Goal: Task Accomplishment & Management: Manage account settings

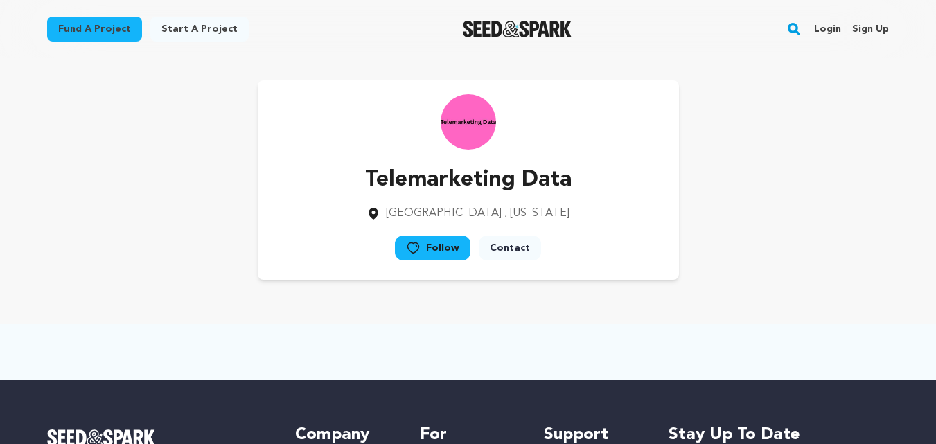
click at [838, 26] on link "Login" at bounding box center [827, 29] width 27 height 22
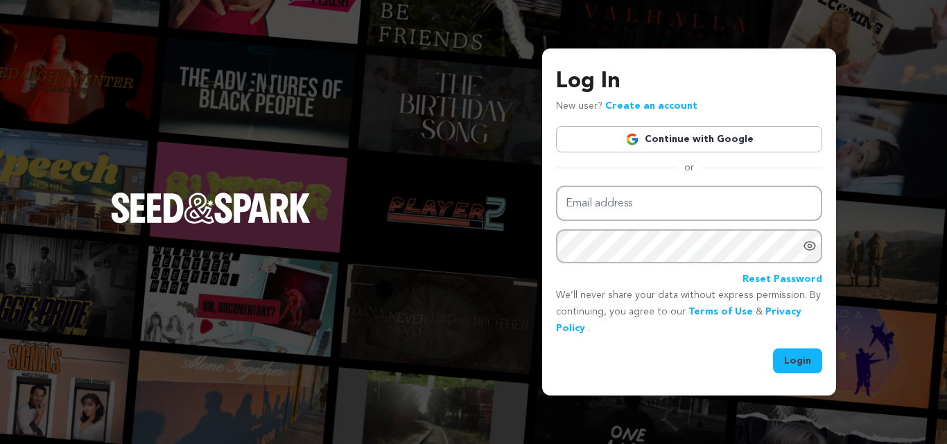
click at [658, 143] on link "Continue with Google" at bounding box center [689, 139] width 266 height 26
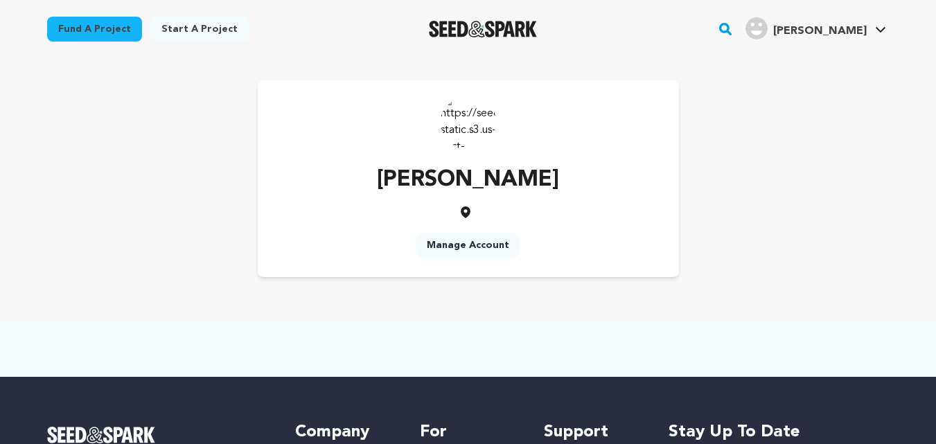
click at [870, 27] on link "Sultana S. Sultana S." at bounding box center [816, 27] width 146 height 25
click at [802, 152] on link "View Profile" at bounding box center [839, 152] width 155 height 30
click at [462, 245] on link "Manage Account" at bounding box center [468, 245] width 105 height 25
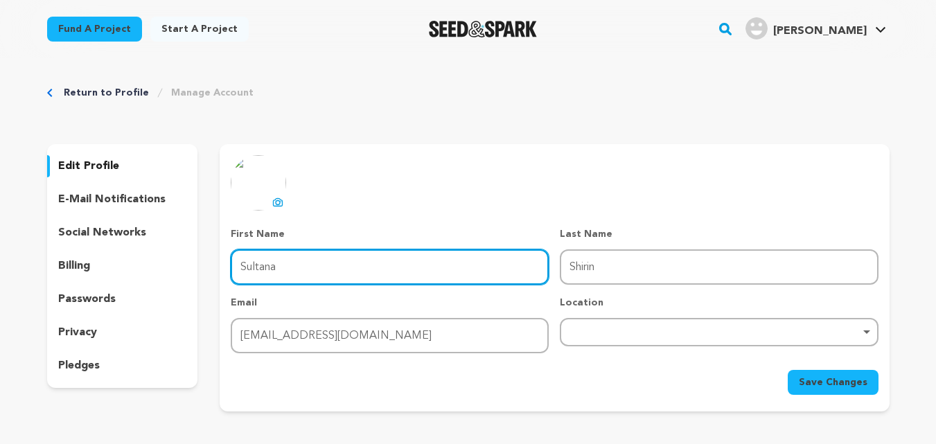
click at [354, 267] on input "Sultana" at bounding box center [390, 266] width 318 height 35
paste input "WS"
type input "WS"
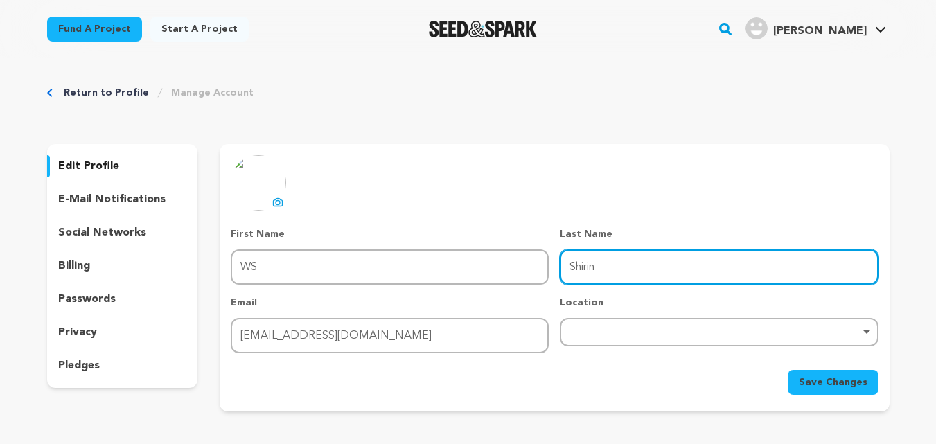
click at [586, 275] on input "Shirin" at bounding box center [719, 266] width 318 height 35
paste input "Database"
type input "Database"
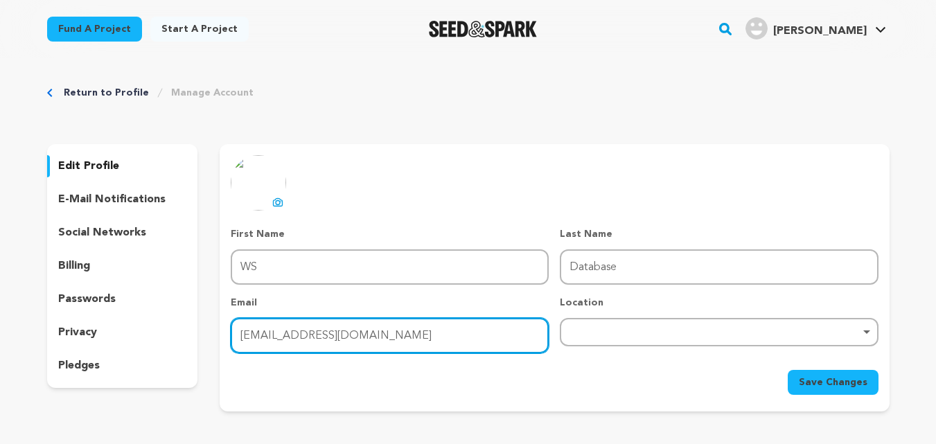
click at [334, 335] on input "web.shirinsultana1234@gmail.com" at bounding box center [390, 335] width 318 height 35
click at [602, 332] on div "Remove item" at bounding box center [719, 332] width 304 height 6
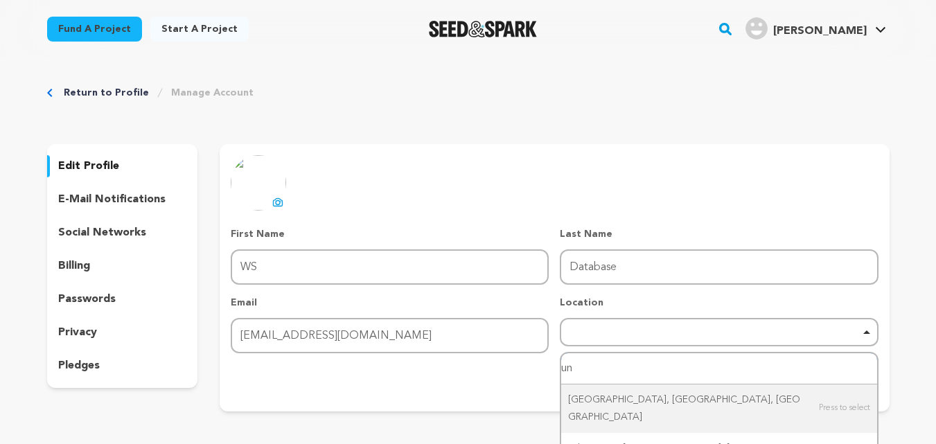
type input "u"
type input "ame"
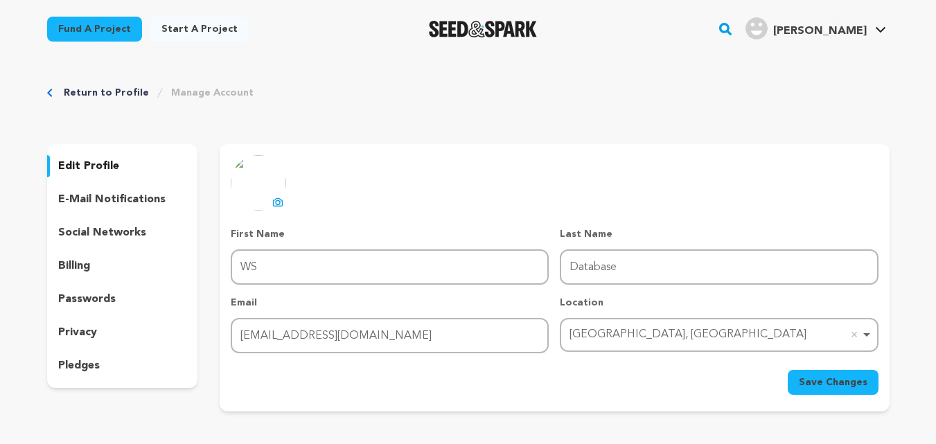
click at [823, 386] on span "Save Changes" at bounding box center [833, 383] width 69 height 14
click at [272, 203] on button "uploading spinner upload profile image" at bounding box center [278, 202] width 17 height 17
click at [818, 387] on span "Save Changes" at bounding box center [833, 383] width 69 height 14
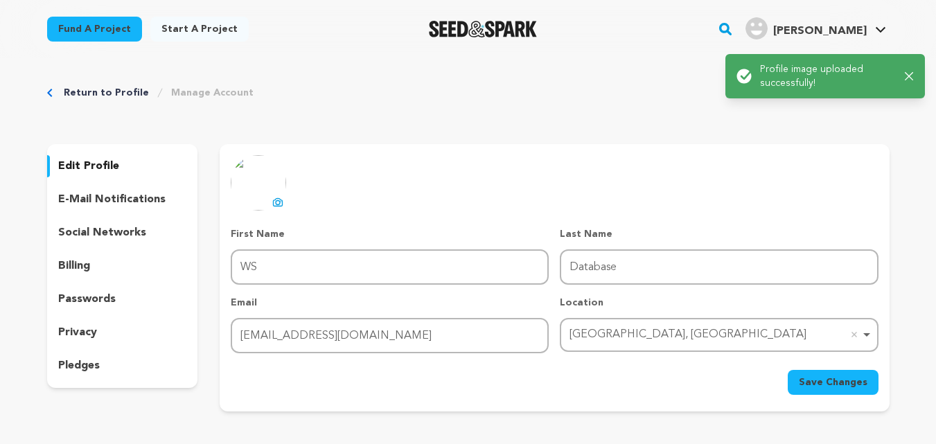
click at [827, 382] on span "Save Changes" at bounding box center [833, 383] width 69 height 14
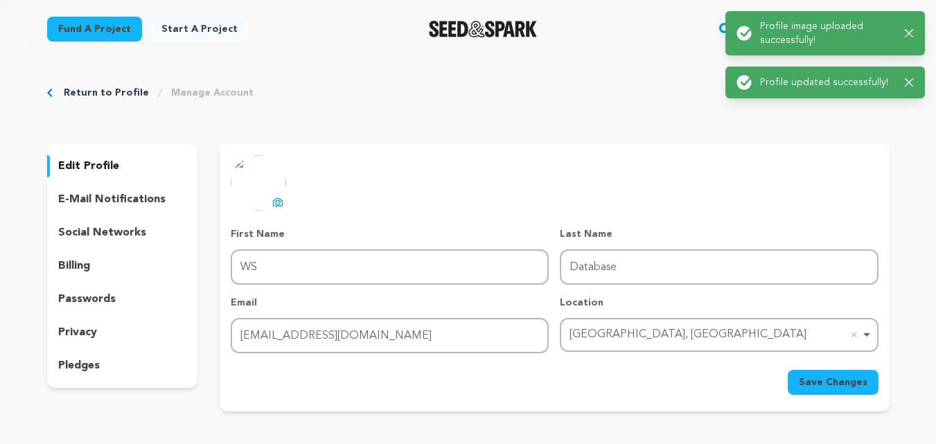
click at [905, 35] on icon "button" at bounding box center [909, 33] width 9 height 9
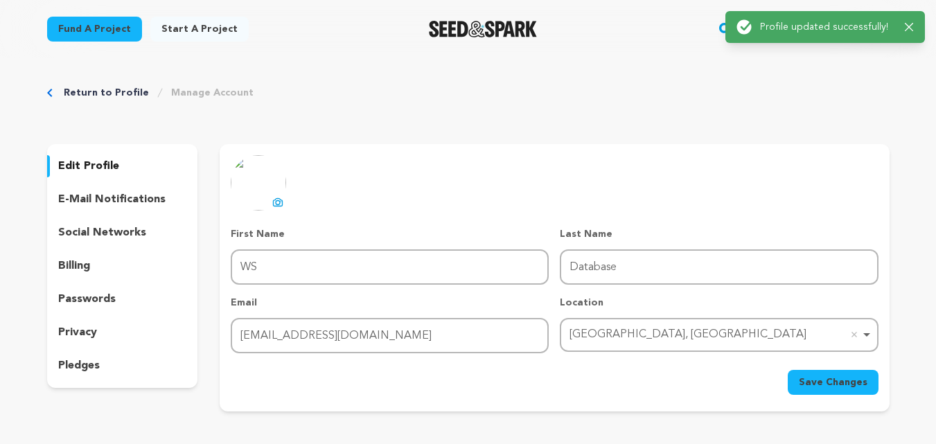
click at [912, 83] on div "Return to Profile Manage Account edit profile e-mail notifications social netwo…" at bounding box center [468, 251] width 936 height 387
click at [911, 26] on icon "button" at bounding box center [909, 27] width 8 height 8
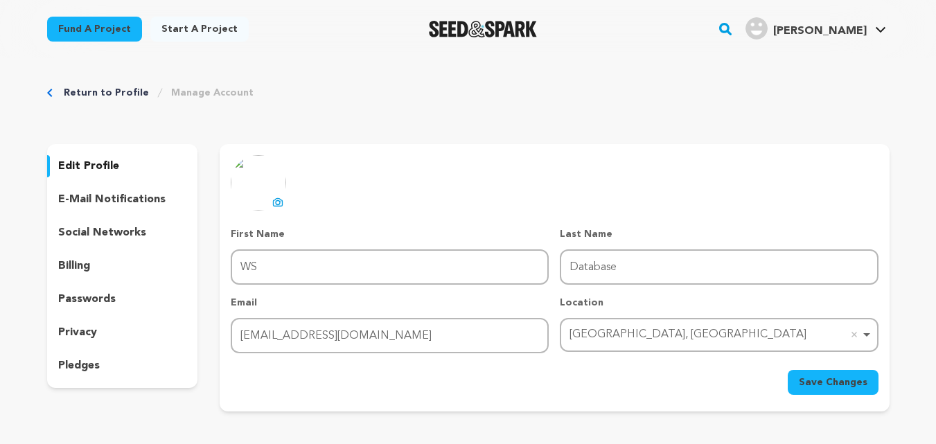
click at [871, 30] on link "Sultana S. Sultana S." at bounding box center [816, 27] width 146 height 25
click at [854, 27] on span "Sultana S." at bounding box center [820, 31] width 94 height 11
click at [864, 26] on span "Sultana S." at bounding box center [820, 31] width 94 height 11
click at [858, 33] on span "Sultana S." at bounding box center [820, 31] width 94 height 11
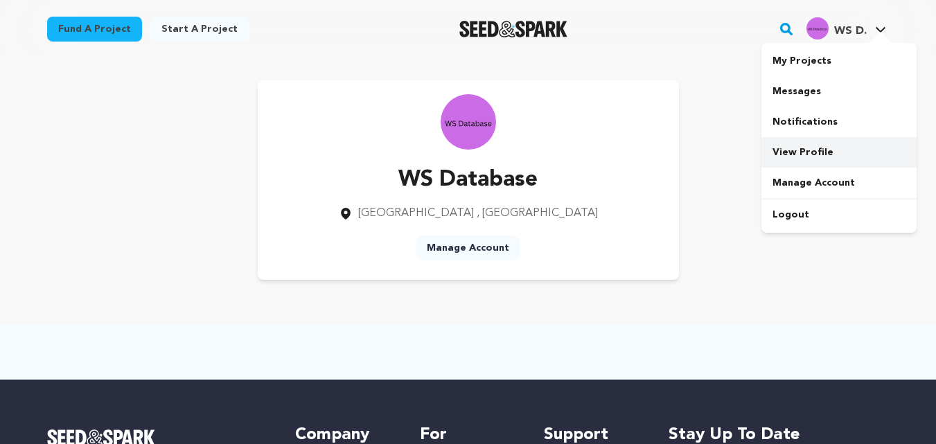
click at [803, 150] on link "View Profile" at bounding box center [839, 152] width 155 height 30
